Goal: Information Seeking & Learning: Check status

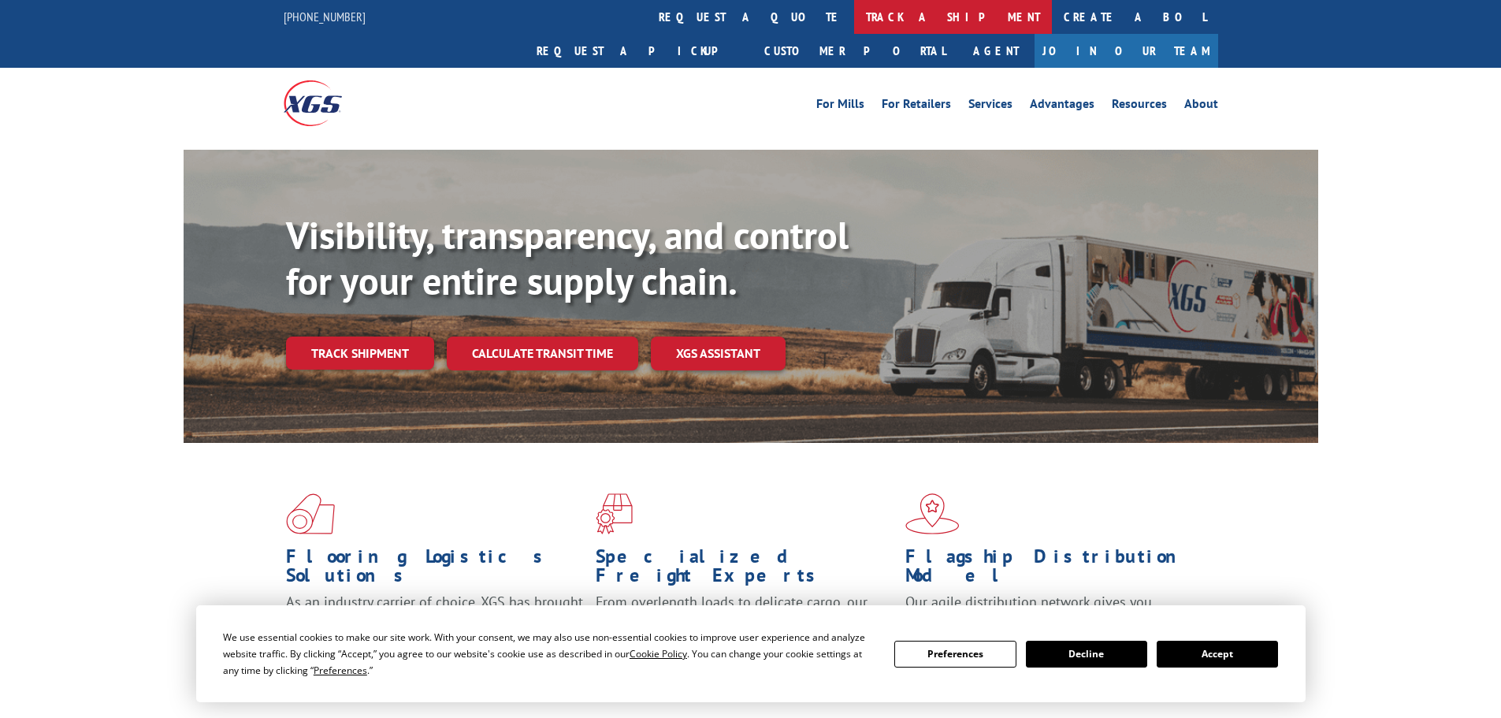
click at [854, 13] on link "track a shipment" at bounding box center [953, 17] width 198 height 34
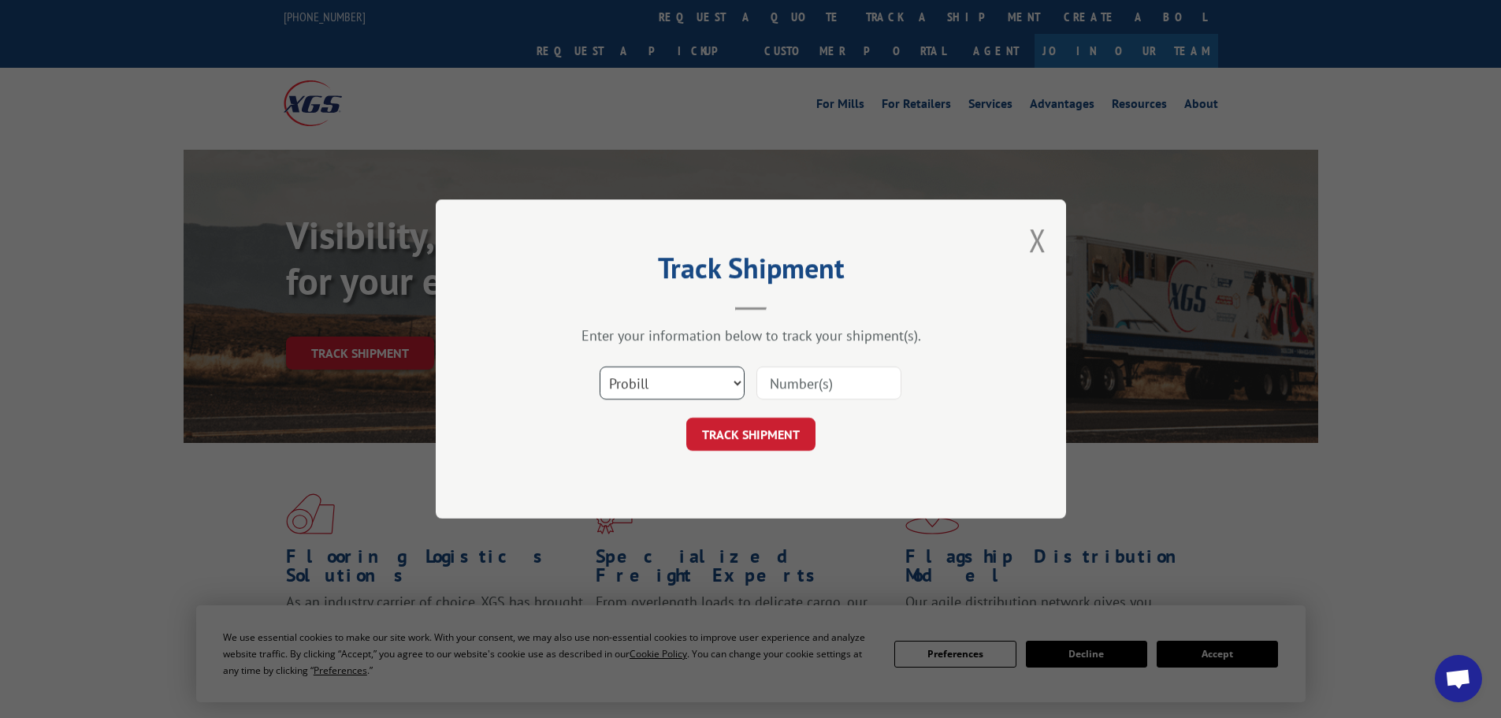
click at [691, 385] on select "Select category... Probill BOL PO" at bounding box center [672, 382] width 145 height 33
select select "bol"
click at [600, 366] on select "Select category... Probill BOL PO" at bounding box center [672, 382] width 145 height 33
click at [787, 390] on input at bounding box center [829, 382] width 145 height 33
paste input "7041839"
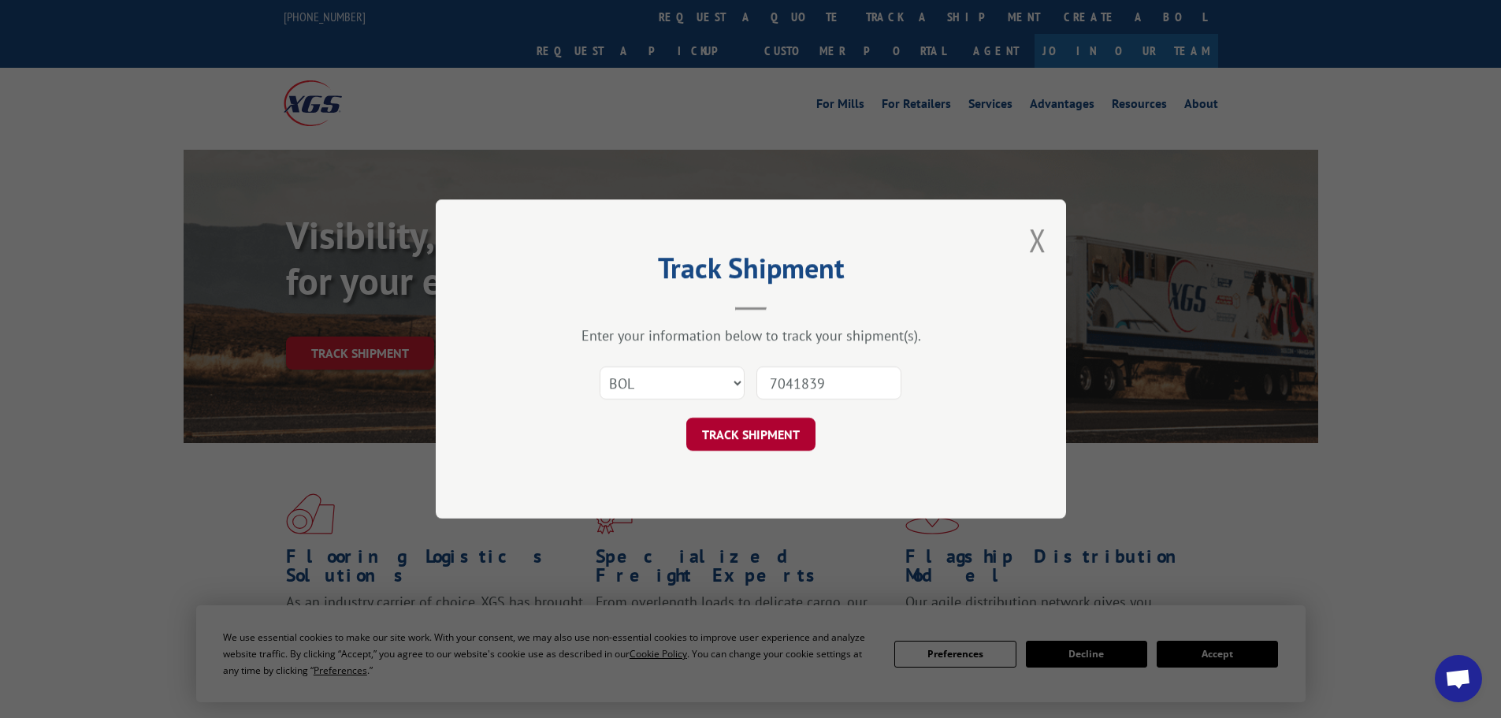
type input "7041839"
click at [751, 436] on button "TRACK SHIPMENT" at bounding box center [750, 434] width 129 height 33
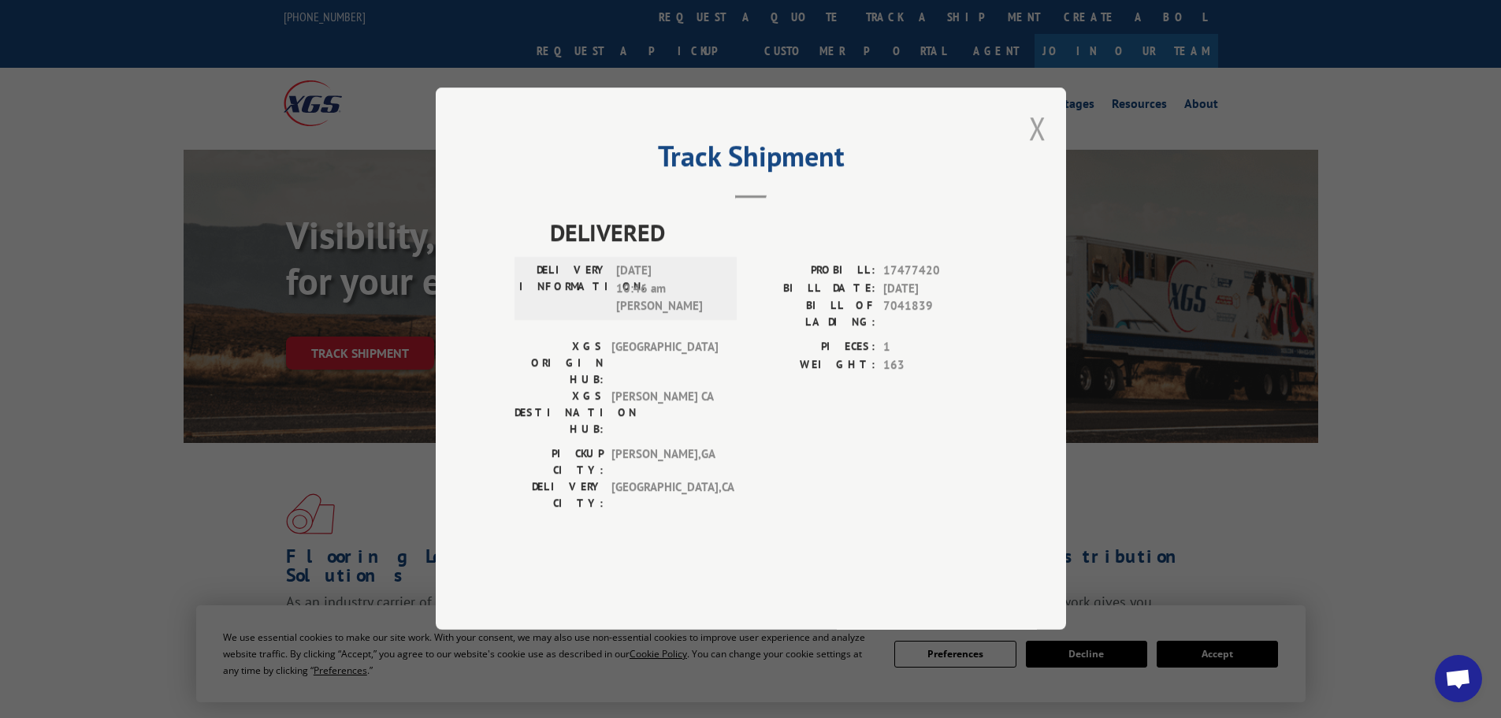
click at [1032, 149] on button "Close modal" at bounding box center [1037, 128] width 17 height 42
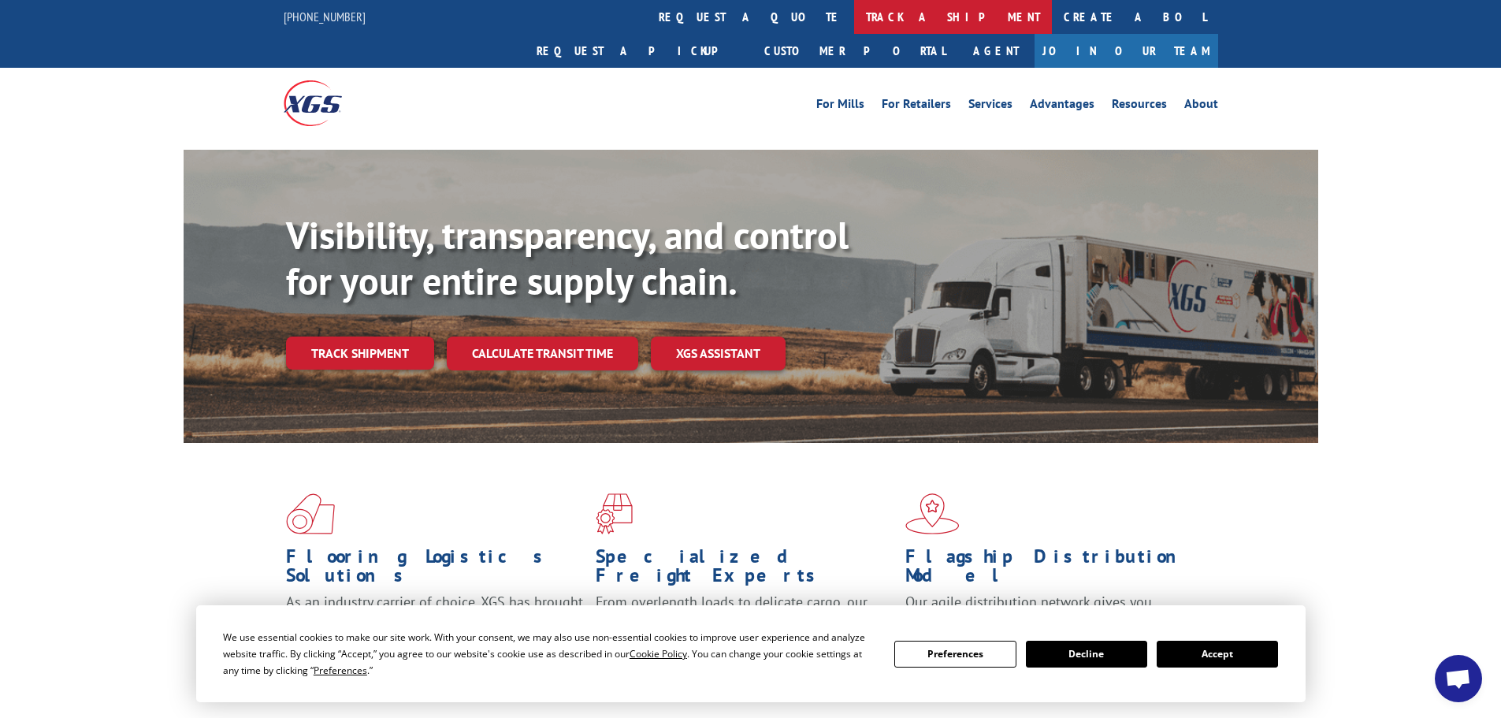
click at [854, 15] on link "track a shipment" at bounding box center [953, 17] width 198 height 34
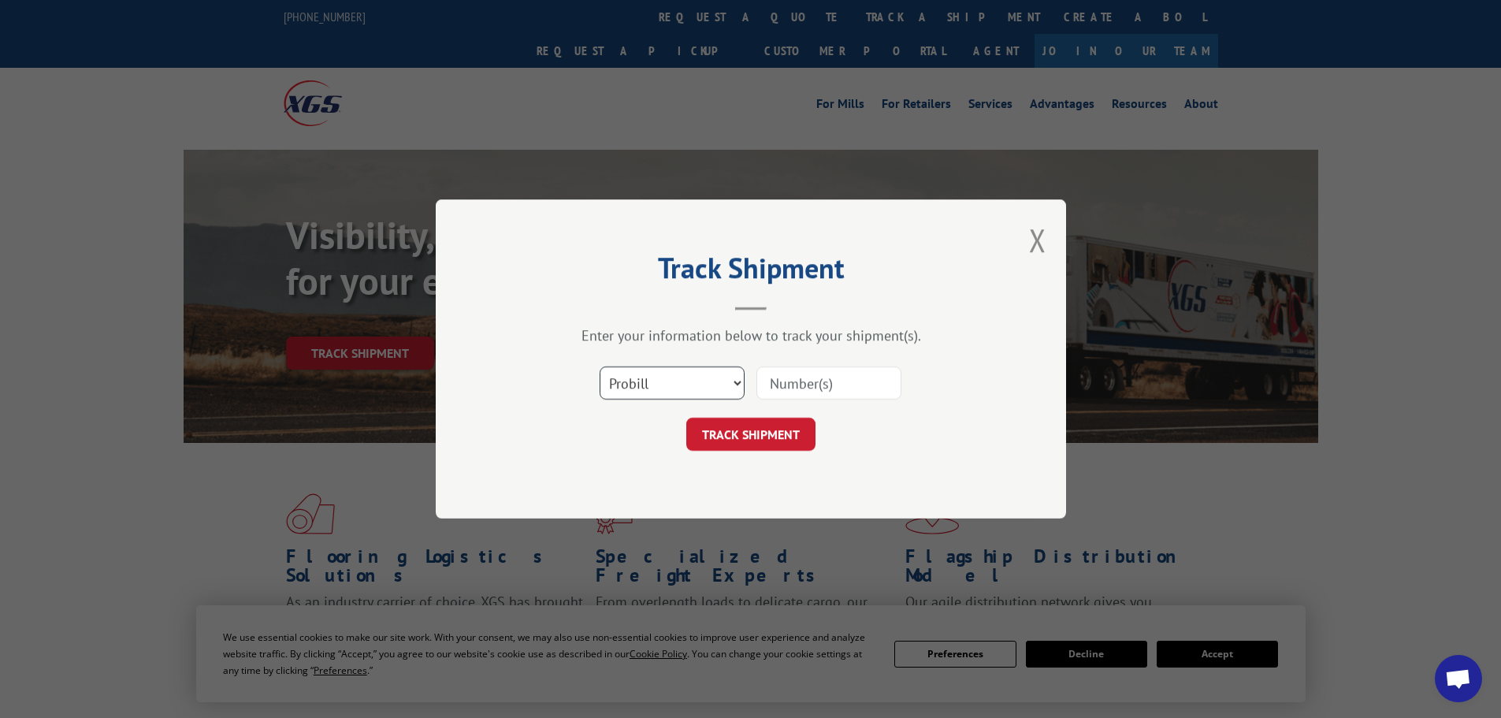
click at [682, 378] on select "Select category... Probill BOL PO" at bounding box center [672, 382] width 145 height 33
select select "bol"
click at [600, 366] on select "Select category... Probill BOL PO" at bounding box center [672, 382] width 145 height 33
click at [791, 377] on input at bounding box center [829, 382] width 145 height 33
paste input "7041839"
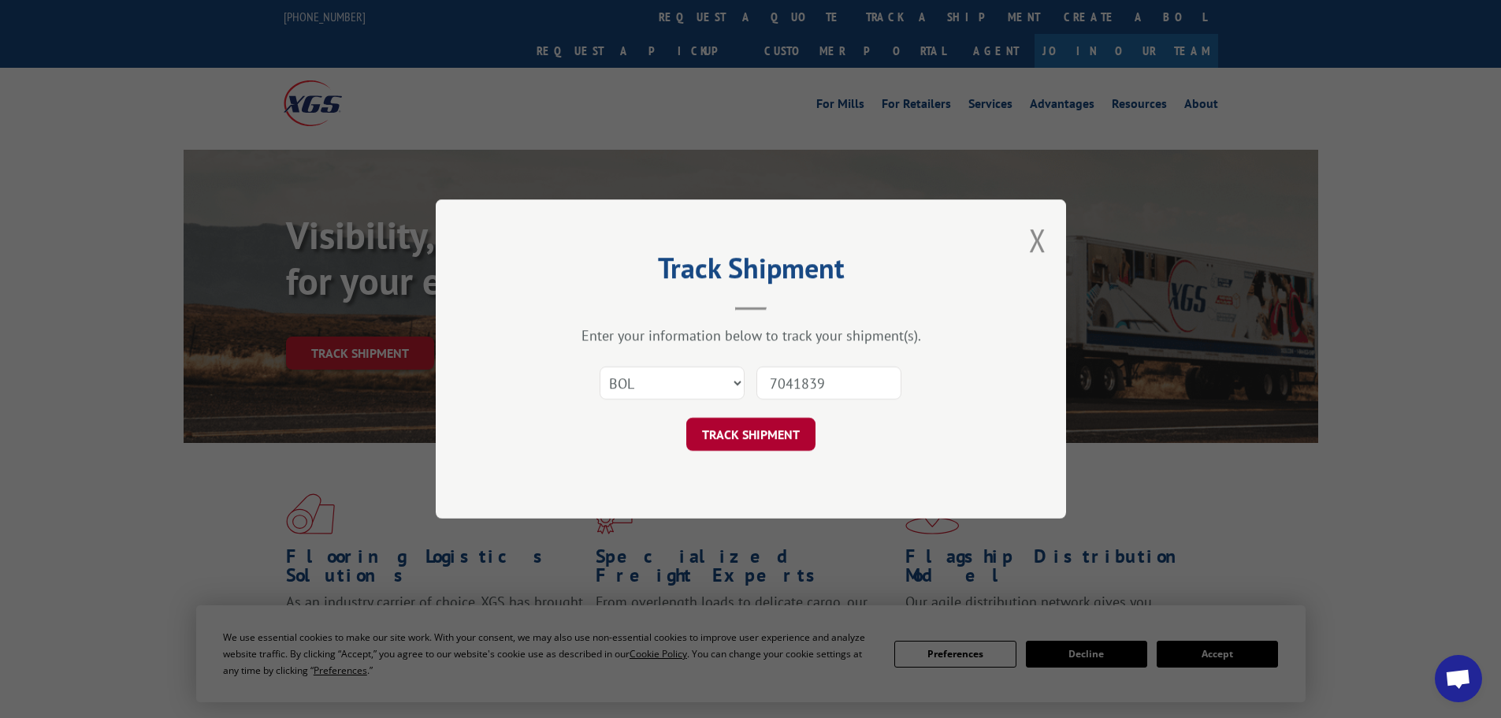
type input "7041839"
click at [766, 423] on button "TRACK SHIPMENT" at bounding box center [750, 434] width 129 height 33
